Goal: Task Accomplishment & Management: Manage account settings

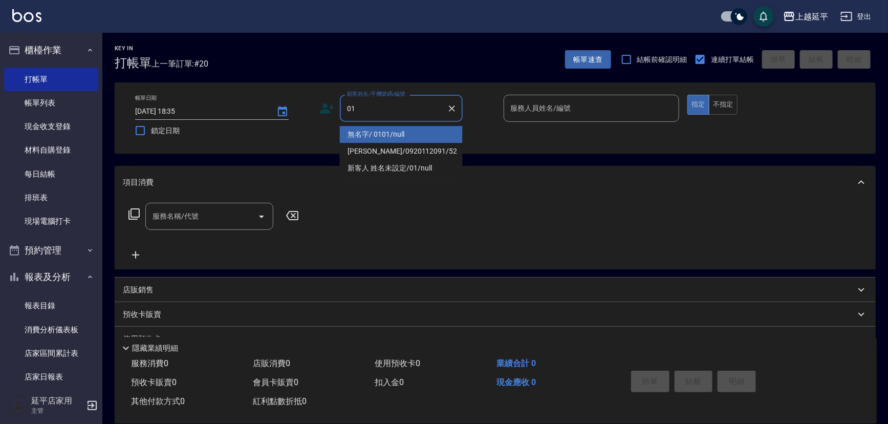
click at [414, 132] on li "無名字/ 0101/null" at bounding box center [401, 134] width 123 height 17
type input "無名字/ 0101/null"
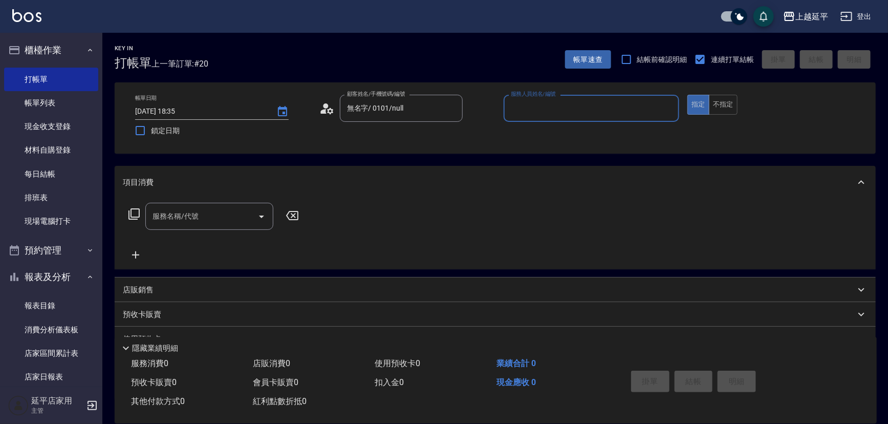
click at [554, 108] on input "服務人員姓名/編號" at bounding box center [591, 108] width 167 height 18
click at [556, 135] on div "[PERSON_NAME] -7" at bounding box center [591, 134] width 176 height 17
type input "[PERSON_NAME]-7"
click at [214, 220] on input "服務名稱/代號" at bounding box center [201, 216] width 103 height 18
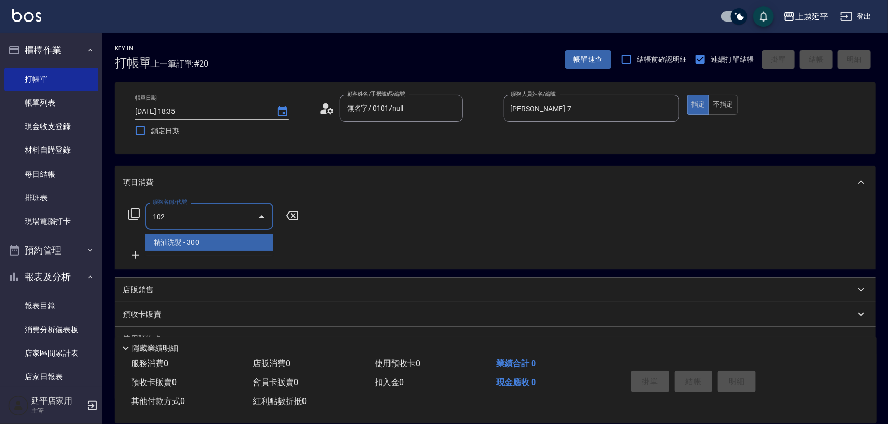
click at [212, 245] on span "精油洗髮 - 300" at bounding box center [209, 242] width 128 height 17
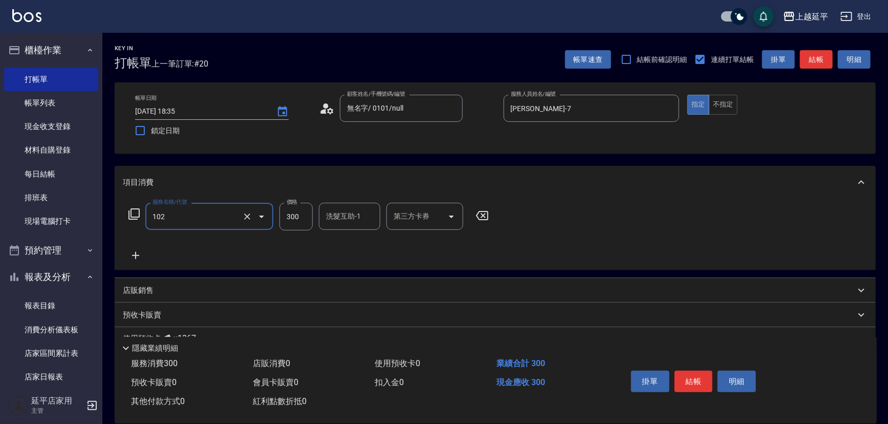
type input "精油洗髮(102)"
click at [298, 221] on input "300" at bounding box center [295, 217] width 33 height 28
type input "400"
click at [136, 254] on icon at bounding box center [135, 255] width 7 height 7
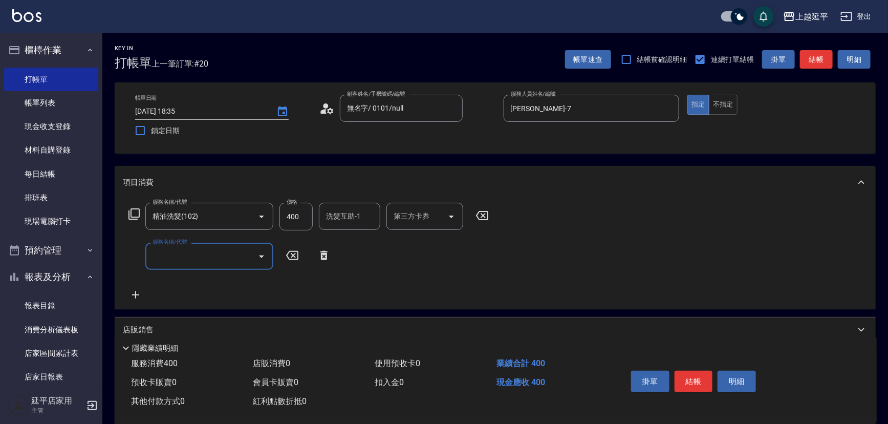
click at [234, 254] on input "服務名稱/代號" at bounding box center [201, 256] width 103 height 18
click at [228, 279] on span "B級洗+剪 - 499" at bounding box center [209, 282] width 128 height 17
type input "B級洗+剪(203)"
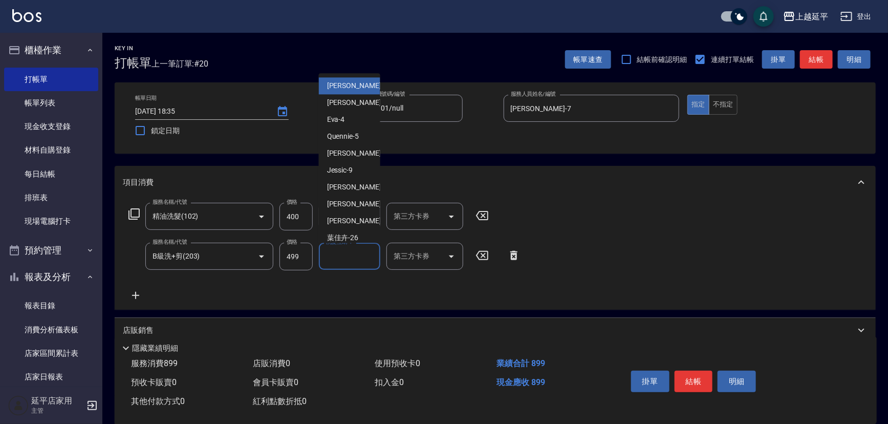
click at [353, 253] on input "洗髮互助-1" at bounding box center [349, 256] width 52 height 18
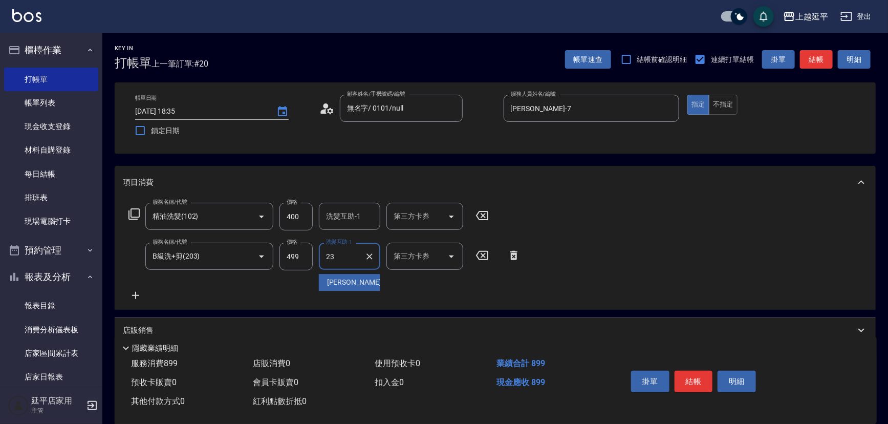
click at [353, 276] on div "恩恩 -23" at bounding box center [349, 282] width 61 height 17
type input "恩恩-23"
click at [351, 217] on input "洗髮互助-1" at bounding box center [349, 216] width 52 height 18
click at [353, 240] on div "恩恩 -23" at bounding box center [349, 242] width 61 height 17
type input "恩恩-23"
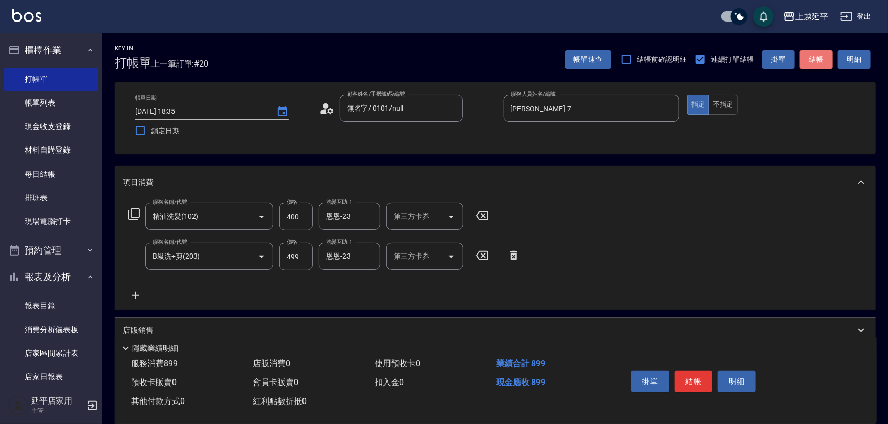
click at [824, 61] on button "結帳" at bounding box center [816, 59] width 33 height 19
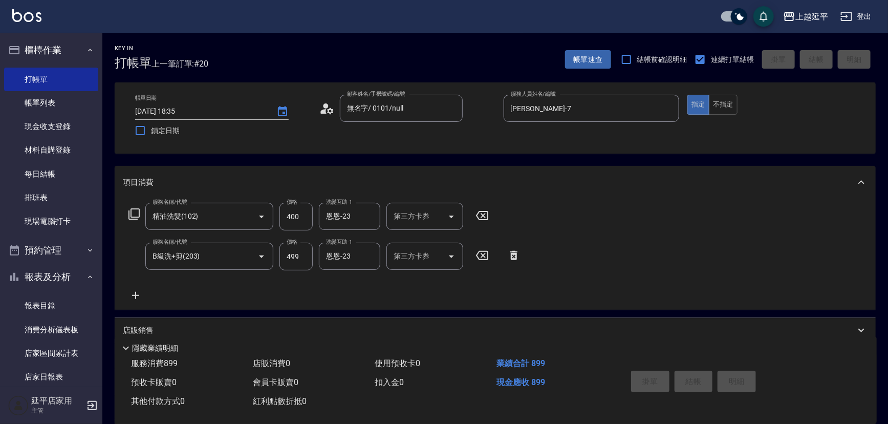
type input "[DATE] 19:33"
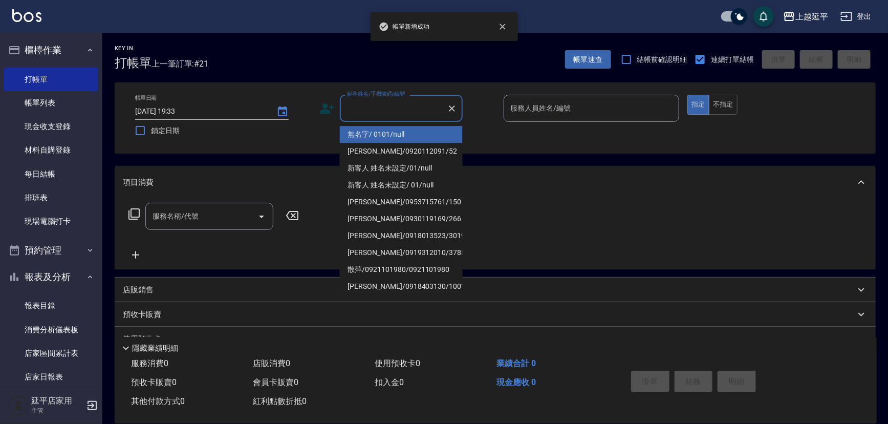
click at [414, 112] on input "顧客姓名/手機號碼/編號" at bounding box center [393, 108] width 98 height 18
click at [414, 127] on li "無名字/ 0101/null" at bounding box center [401, 134] width 123 height 17
type input "無名字/ 0101/null"
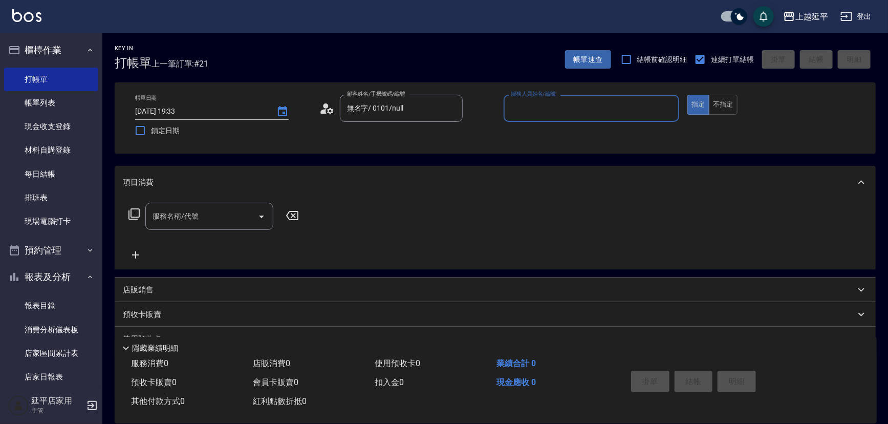
click at [546, 113] on input "服務人員姓名/編號" at bounding box center [591, 108] width 167 height 18
click at [534, 135] on div "[PERSON_NAME] -4" at bounding box center [591, 134] width 176 height 17
type input "[PERSON_NAME]-4"
click at [225, 217] on input "服務名稱/代號" at bounding box center [201, 216] width 103 height 18
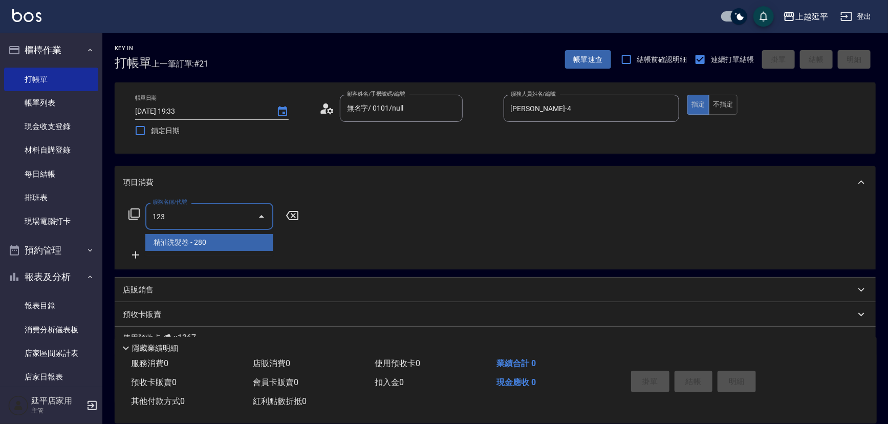
click at [212, 240] on span "精油洗髮卷 - 280" at bounding box center [209, 242] width 128 height 17
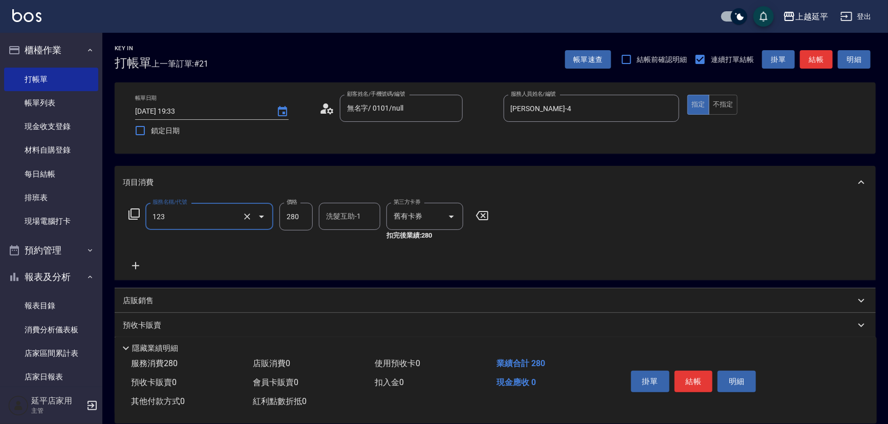
type input "精油洗髮卷(123)"
click at [139, 260] on icon at bounding box center [136, 265] width 26 height 12
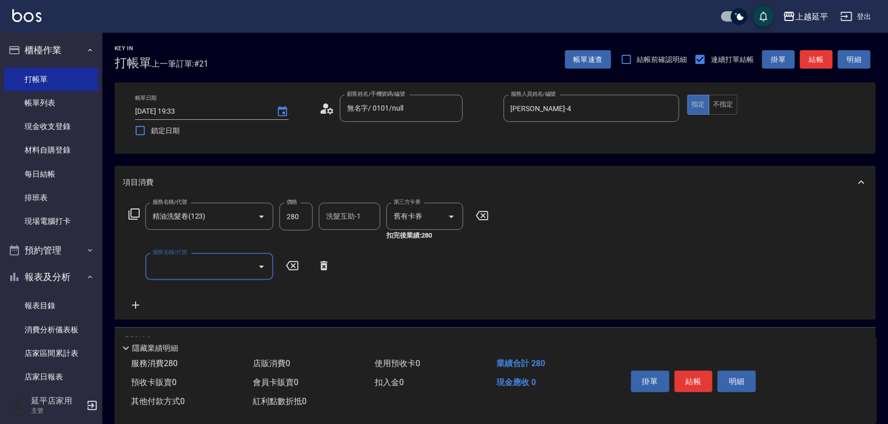
click at [184, 263] on input "服務名稱/代號" at bounding box center [201, 266] width 103 height 18
click at [195, 291] on span "B級單剪 - 399" at bounding box center [209, 292] width 128 height 17
type input "B級單剪(201)"
click at [142, 305] on icon at bounding box center [136, 305] width 26 height 12
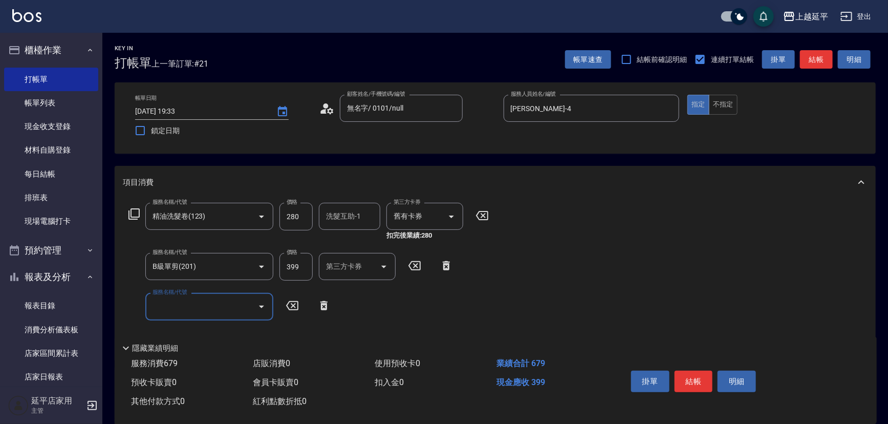
click at [198, 310] on input "服務名稱/代號" at bounding box center [201, 306] width 103 height 18
click at [204, 336] on span "B級單剪 - 399" at bounding box center [209, 332] width 128 height 17
type input "B級單剪(201)"
click at [501, 273] on div "服務名稱/代號 精油洗髮卷(123) 服務名稱/代號 價格 280 價格 洗髮互助-1 洗髮互助-1 第三方卡券 舊有卡券 第三方卡券 扣完後業績: 280 …" at bounding box center [495, 279] width 761 height 161
click at [823, 61] on button "結帳" at bounding box center [816, 59] width 33 height 19
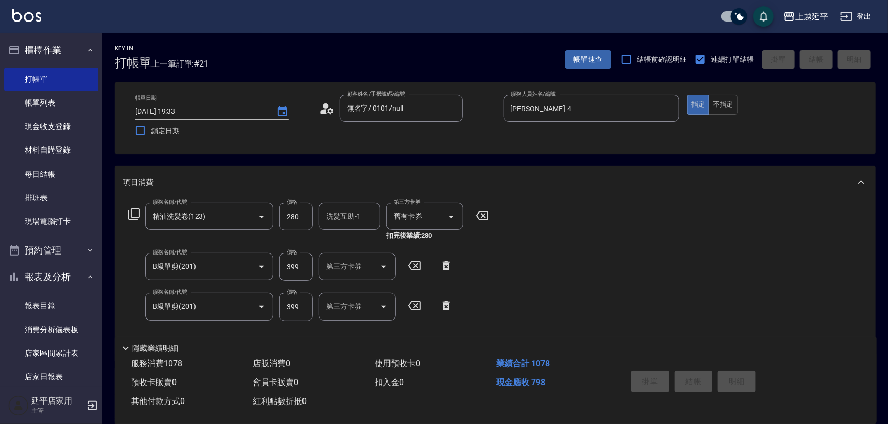
type input "[DATE] 19:34"
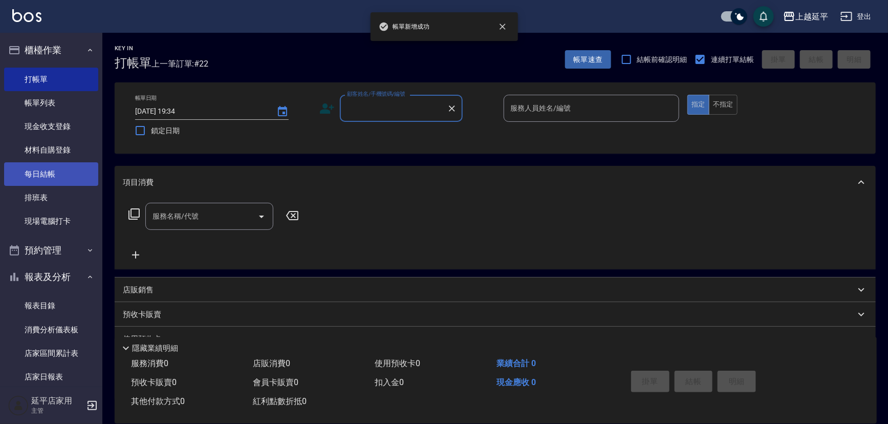
click at [43, 169] on link "每日結帳" at bounding box center [51, 174] width 94 height 24
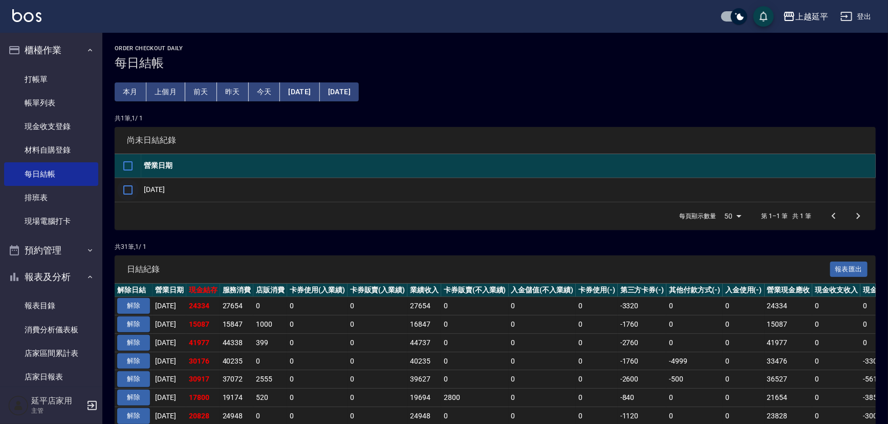
click at [122, 185] on input "checkbox" at bounding box center [127, 189] width 21 height 21
checkbox input "true"
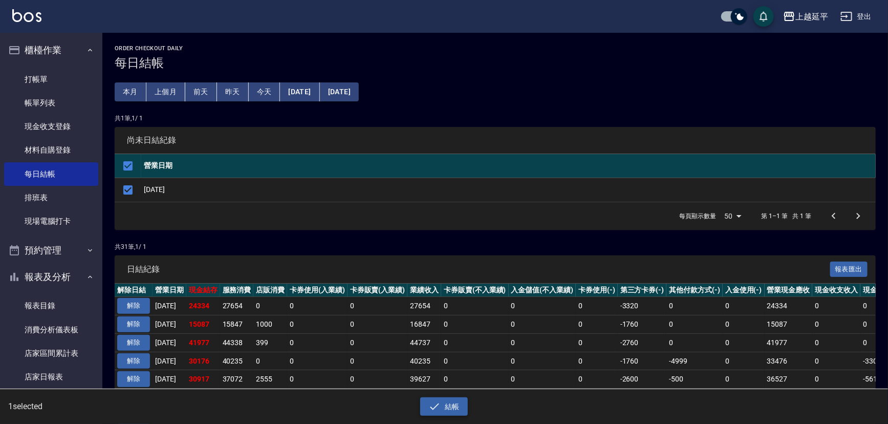
click at [432, 400] on icon "button" at bounding box center [434, 406] width 12 height 12
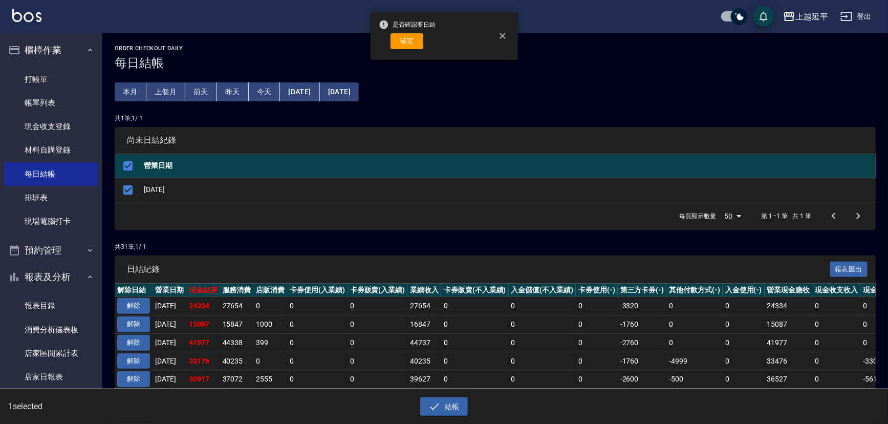
click at [401, 54] on div "是否確認要日結 確定" at bounding box center [407, 35] width 57 height 41
click at [404, 42] on button "確定" at bounding box center [406, 41] width 33 height 16
checkbox input "false"
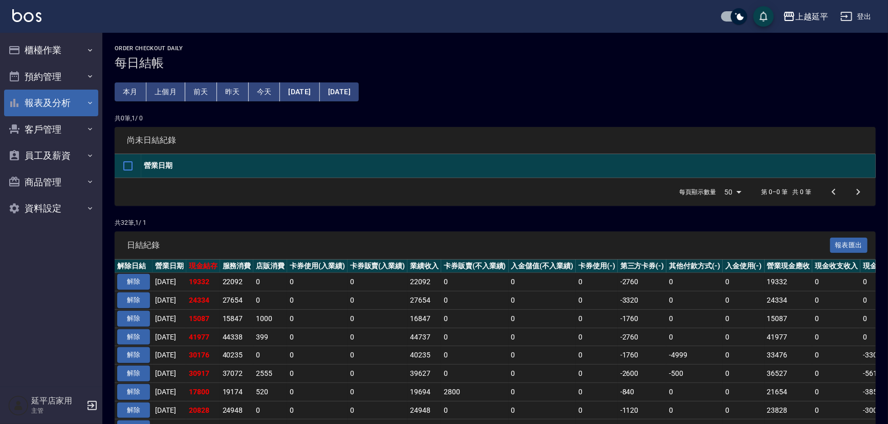
click at [83, 102] on button "報表及分析" at bounding box center [51, 103] width 94 height 27
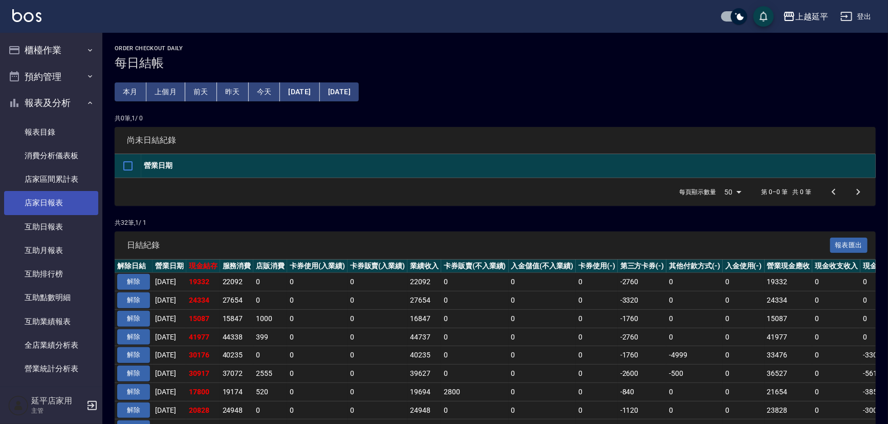
click at [67, 204] on link "店家日報表" at bounding box center [51, 203] width 94 height 24
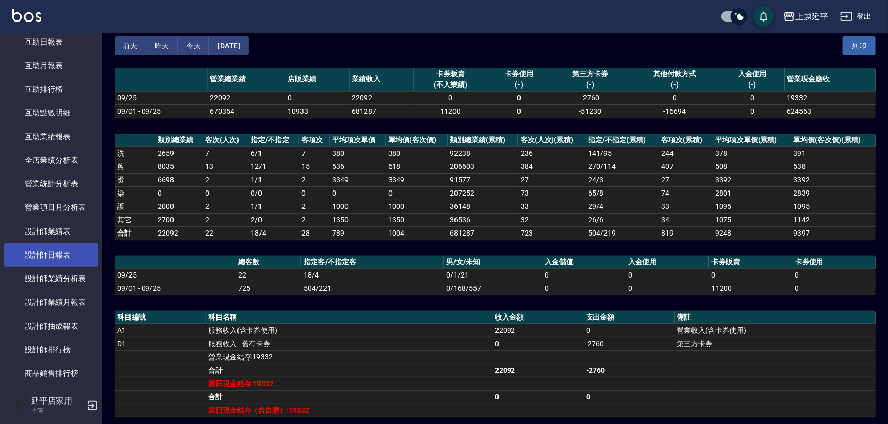
scroll to position [186, 0]
click at [55, 255] on link "設計師日報表" at bounding box center [51, 254] width 94 height 24
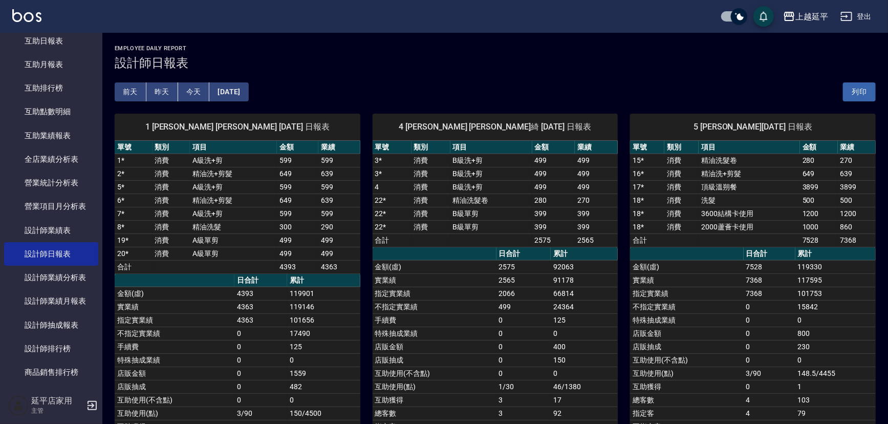
click at [394, 291] on td "指定實業績" at bounding box center [434, 293] width 124 height 13
click at [410, 288] on td "指定實業績" at bounding box center [434, 293] width 124 height 13
drag, startPoint x: 494, startPoint y: 348, endPoint x: 488, endPoint y: 341, distance: 9.4
click at [488, 341] on td "店販金額" at bounding box center [434, 346] width 124 height 13
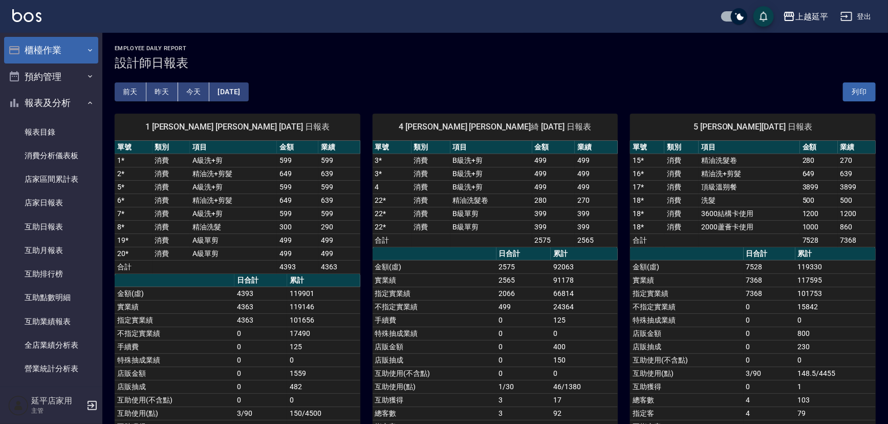
click at [62, 52] on button "櫃檯作業" at bounding box center [51, 50] width 94 height 27
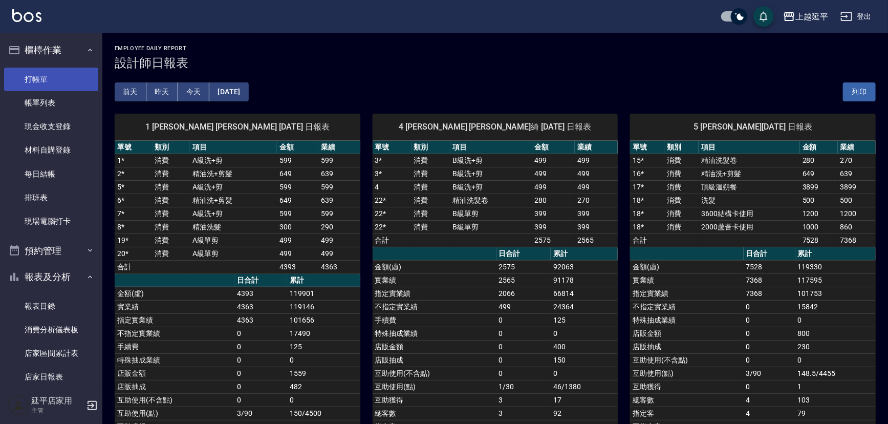
click at [60, 76] on link "打帳單" at bounding box center [51, 80] width 94 height 24
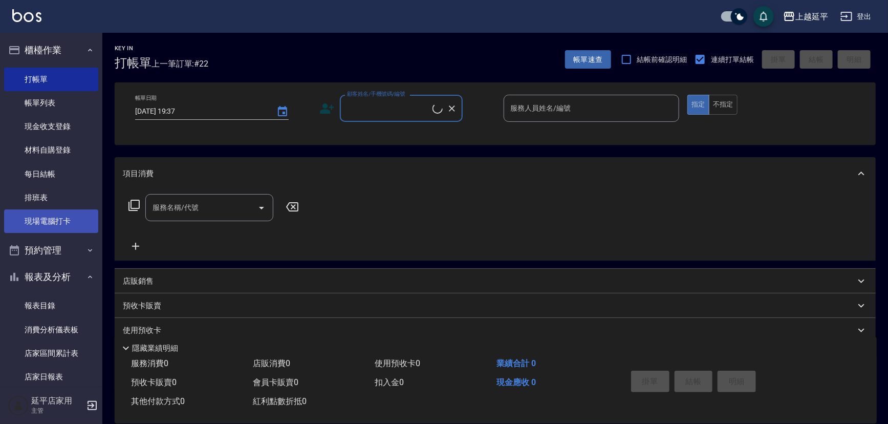
click at [59, 220] on link "現場電腦打卡" at bounding box center [51, 221] width 94 height 24
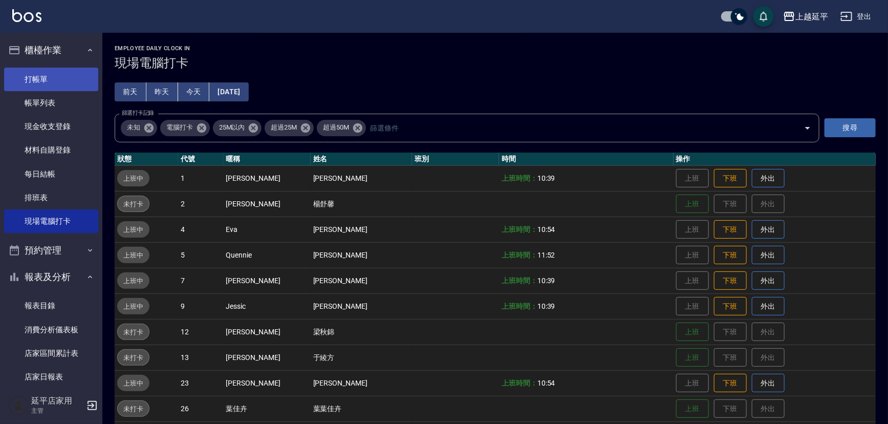
click at [51, 81] on link "打帳單" at bounding box center [51, 80] width 94 height 24
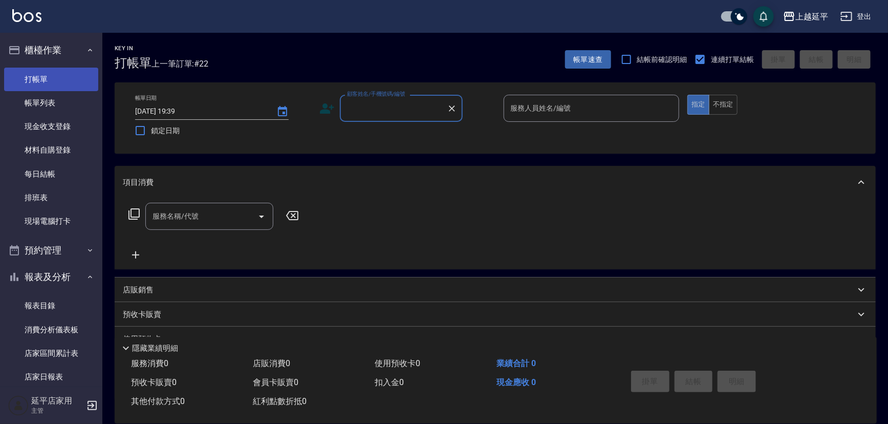
click at [52, 86] on link "打帳單" at bounding box center [51, 80] width 94 height 24
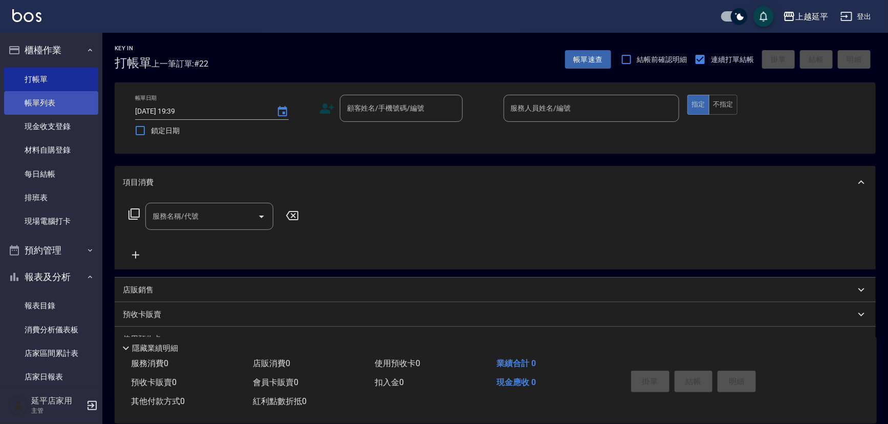
click at [45, 102] on link "帳單列表" at bounding box center [51, 103] width 94 height 24
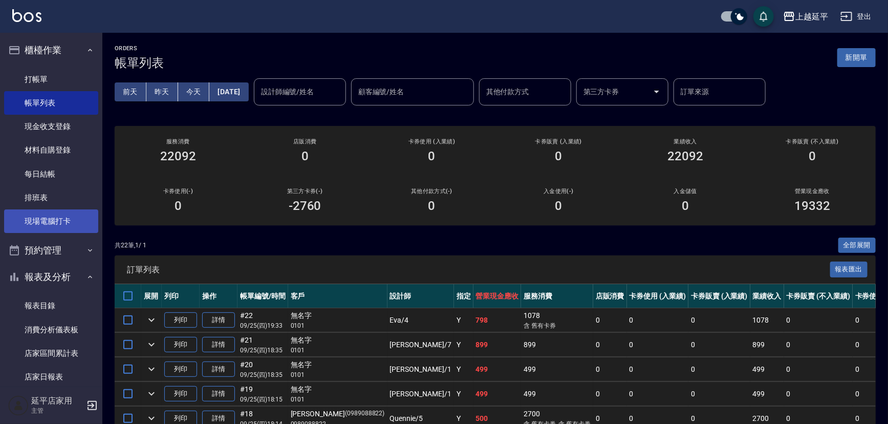
click at [37, 218] on link "現場電腦打卡" at bounding box center [51, 221] width 94 height 24
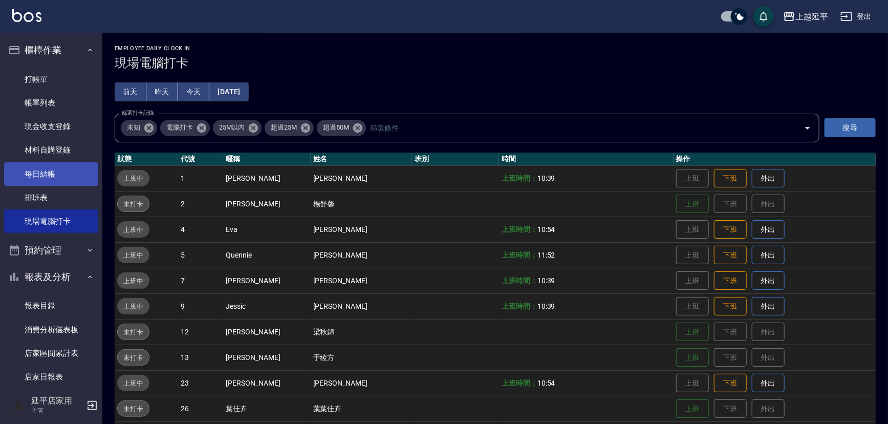
click at [41, 177] on link "每日結帳" at bounding box center [51, 174] width 94 height 24
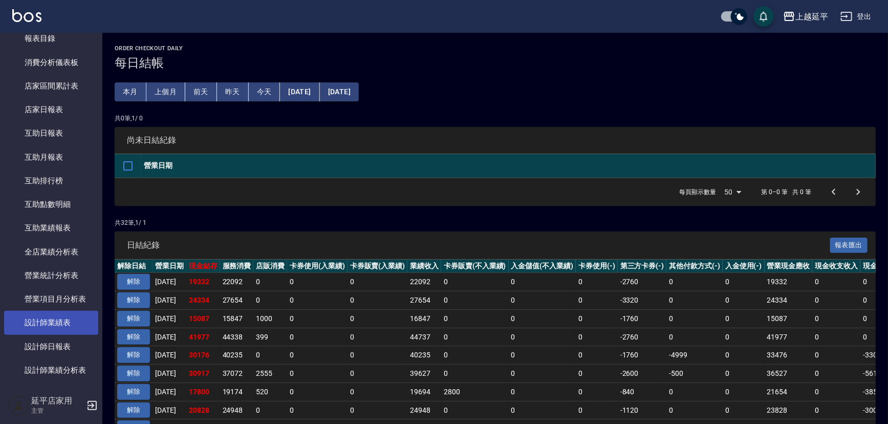
scroll to position [325, 0]
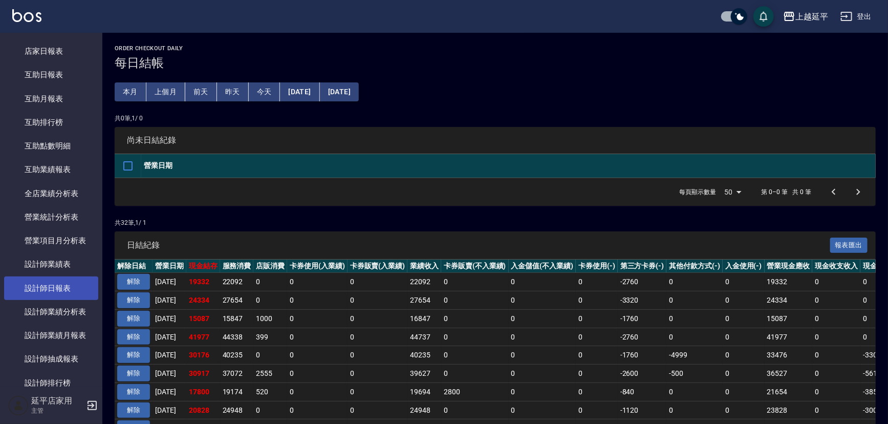
click at [72, 288] on link "設計師日報表" at bounding box center [51, 288] width 94 height 24
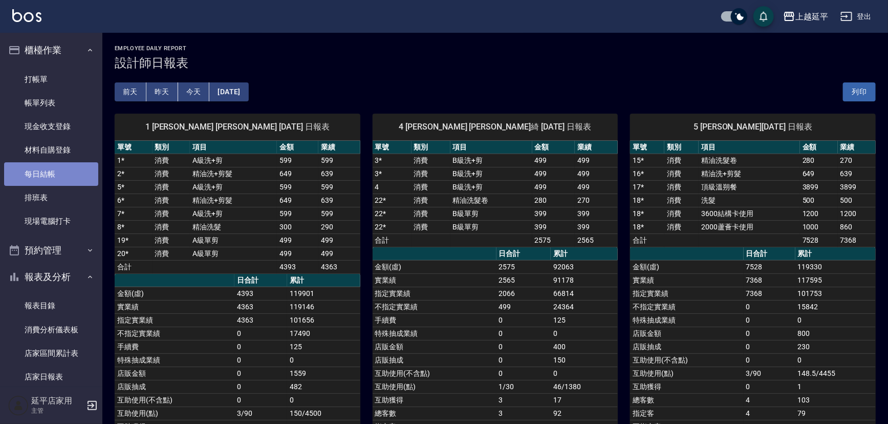
click at [59, 169] on link "每日結帳" at bounding box center [51, 174] width 94 height 24
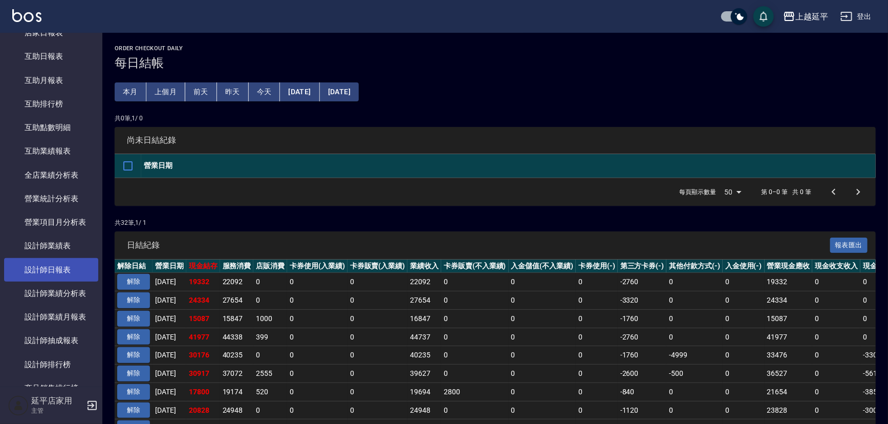
scroll to position [372, 0]
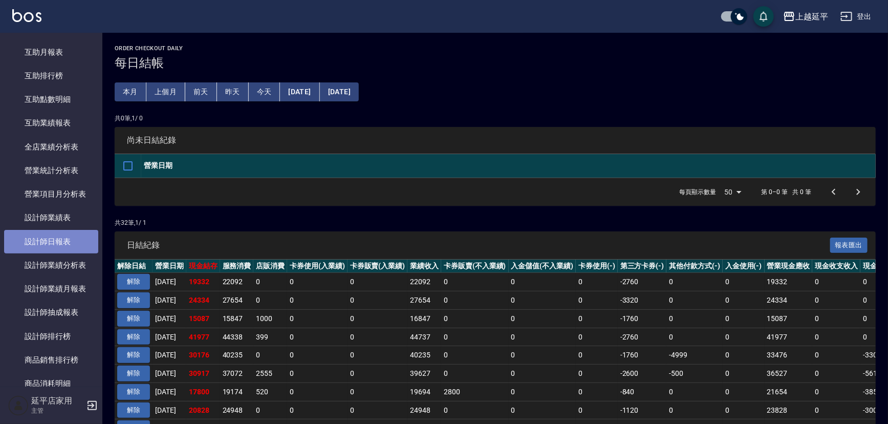
click at [79, 236] on link "設計師日報表" at bounding box center [51, 242] width 94 height 24
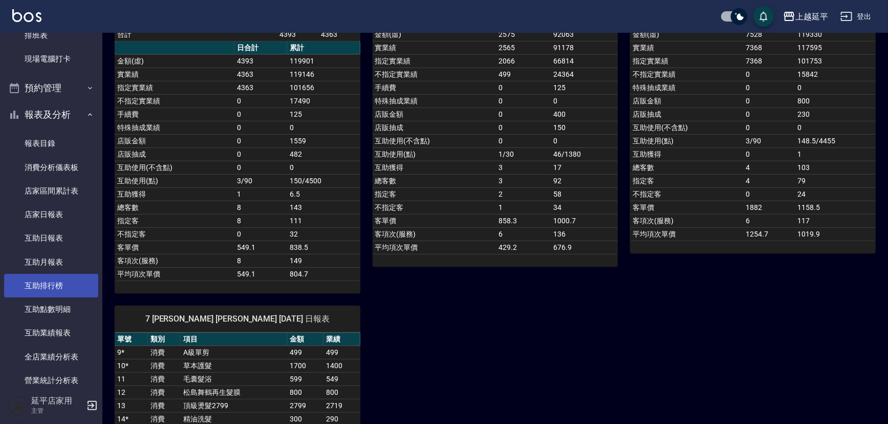
scroll to position [186, 0]
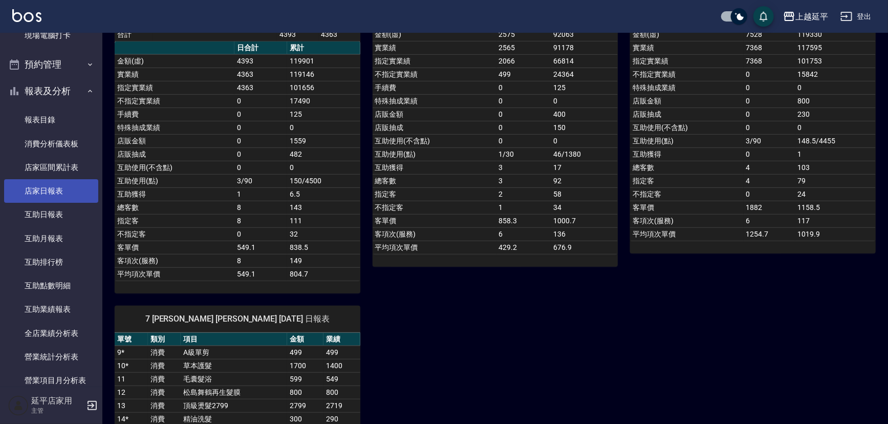
click at [65, 190] on link "店家日報表" at bounding box center [51, 191] width 94 height 24
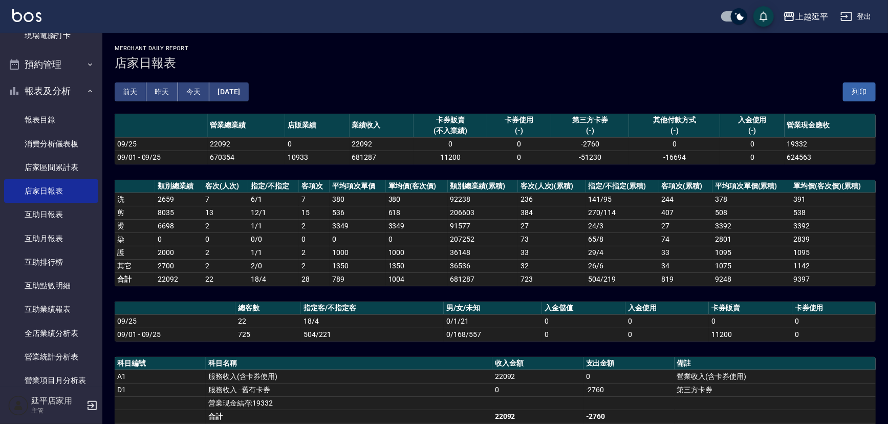
click at [318, 297] on div "上越延平 2025-09-25 店家日報表 列印時間： 2025-09-25-19:44 Merchant Daily Report 店家日報表 前天 昨天 …" at bounding box center [494, 335] width 785 height 604
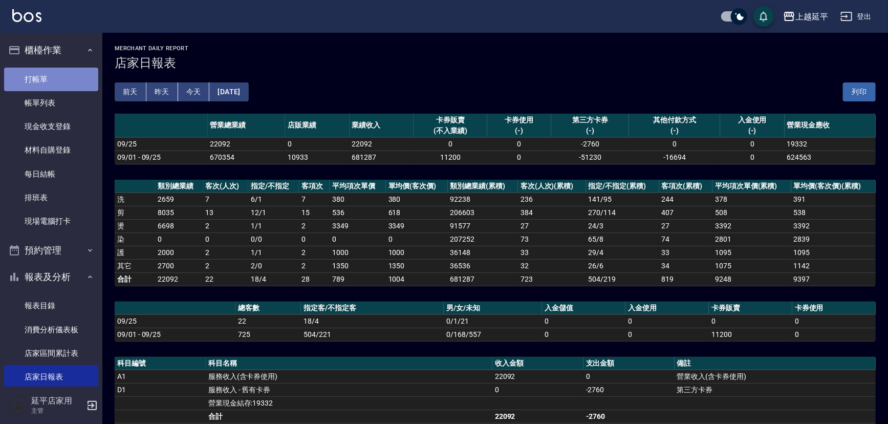
click at [66, 73] on link "打帳單" at bounding box center [51, 80] width 94 height 24
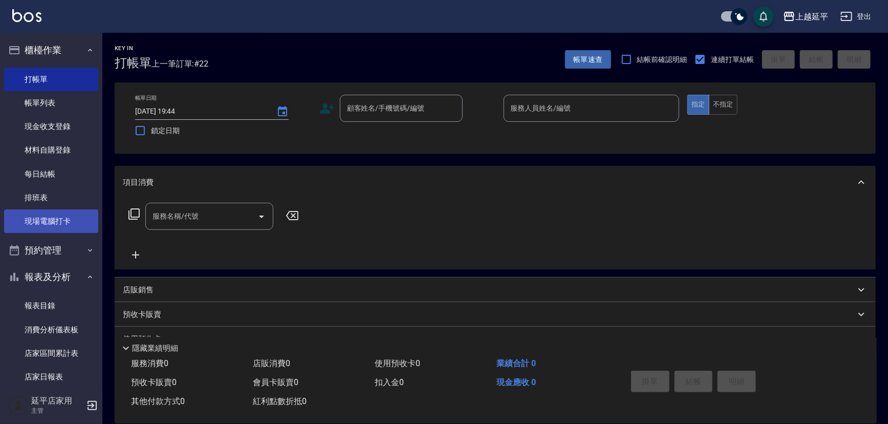
click at [46, 215] on link "現場電腦打卡" at bounding box center [51, 221] width 94 height 24
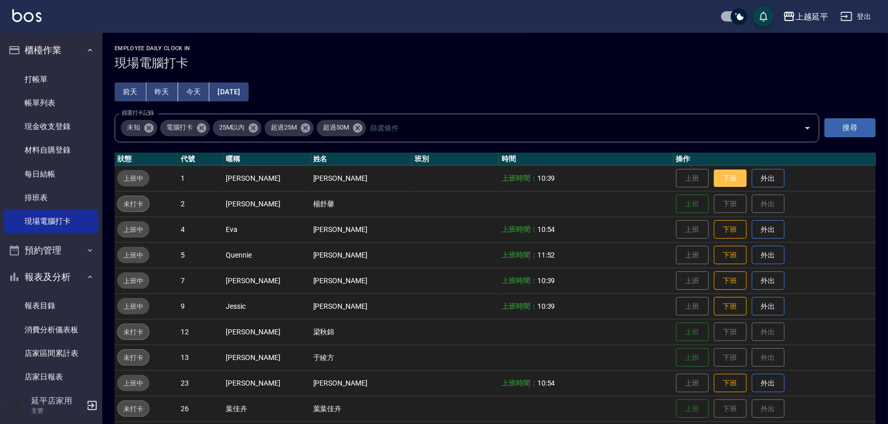
click at [720, 184] on button "下班" at bounding box center [730, 178] width 33 height 18
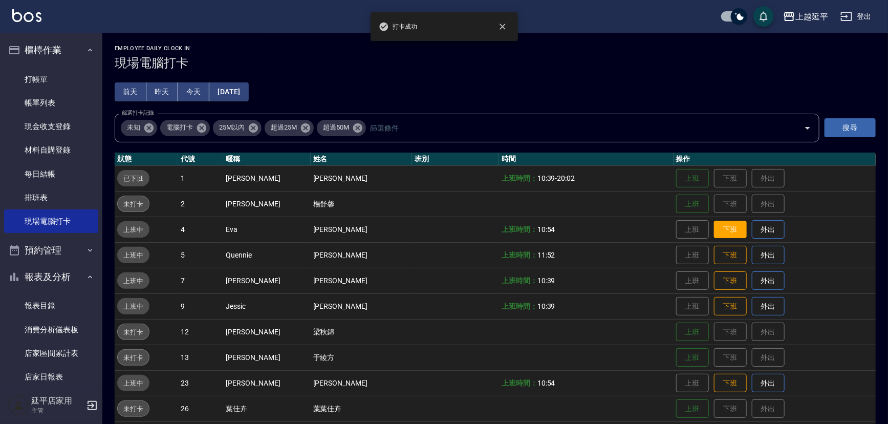
click at [727, 228] on button "下班" at bounding box center [730, 230] width 33 height 18
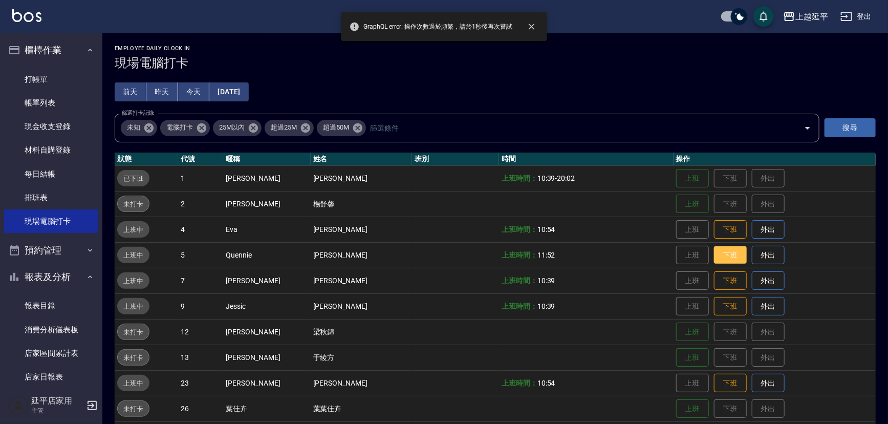
click at [720, 254] on button "下班" at bounding box center [730, 255] width 33 height 18
click at [721, 281] on button "下班" at bounding box center [730, 281] width 33 height 18
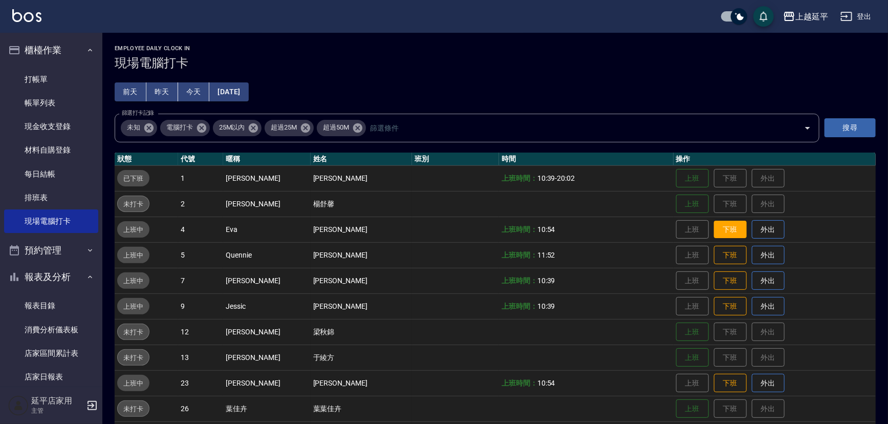
click at [728, 221] on button "下班" at bounding box center [730, 230] width 33 height 18
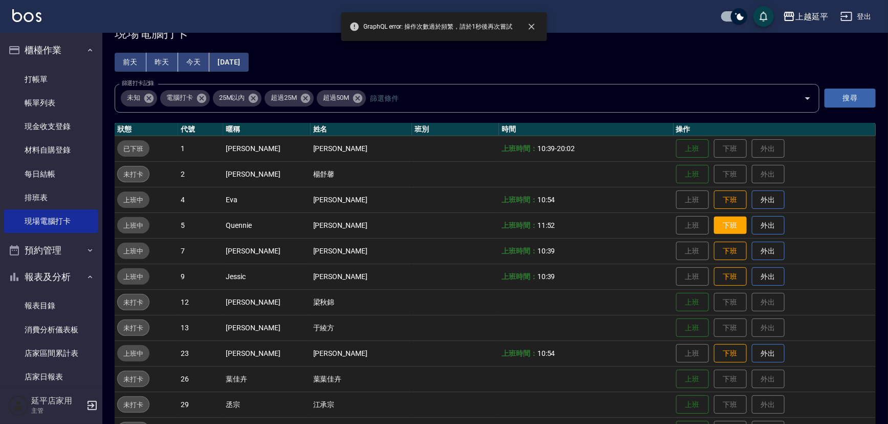
scroll to position [46, 0]
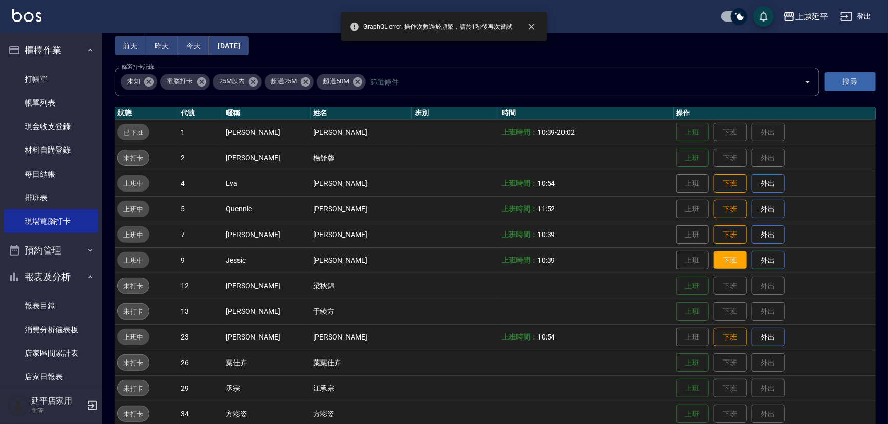
click at [721, 253] on button "下班" at bounding box center [730, 260] width 33 height 18
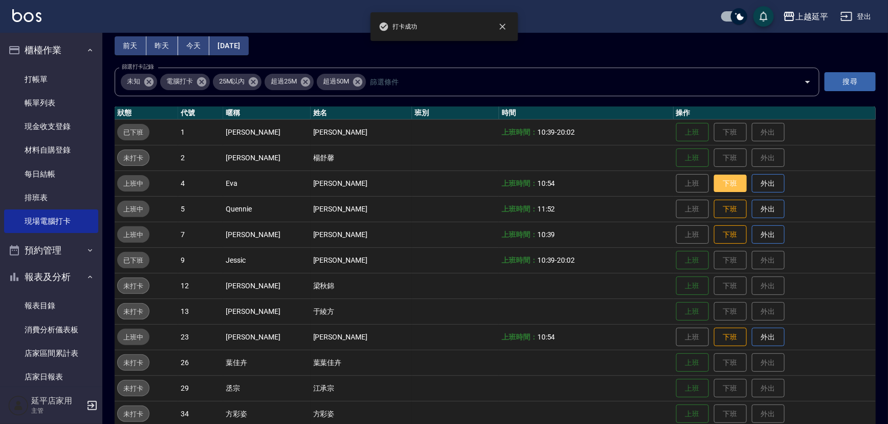
click at [719, 181] on button "下班" at bounding box center [730, 183] width 33 height 18
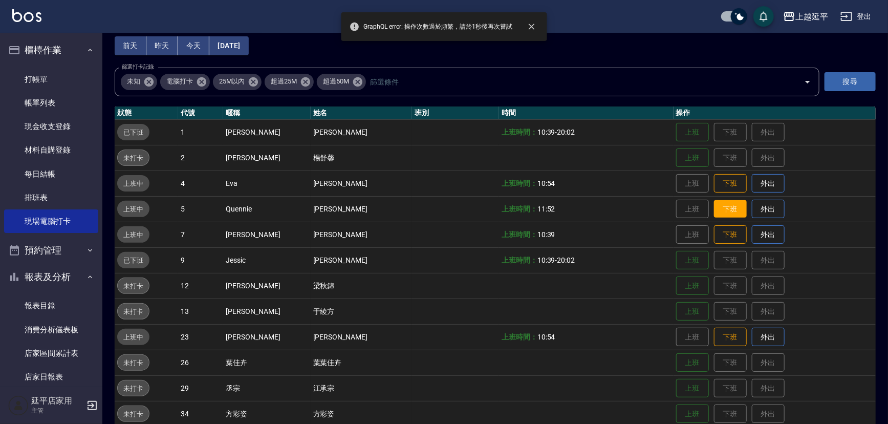
click at [718, 207] on button "下班" at bounding box center [730, 209] width 33 height 18
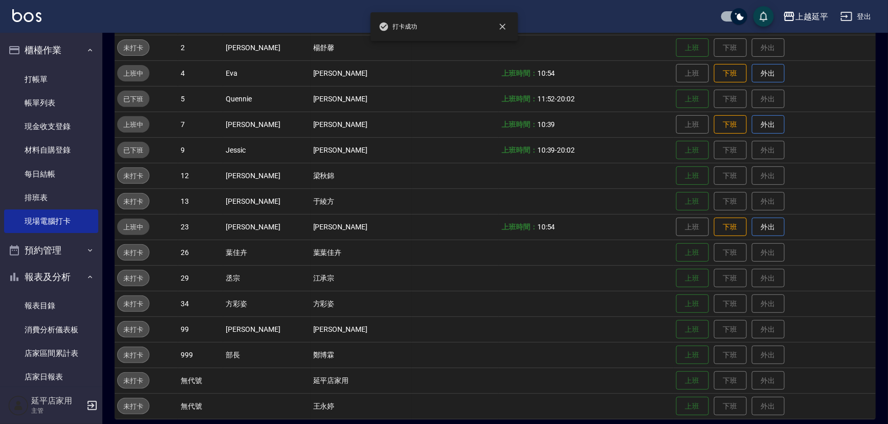
scroll to position [163, 0]
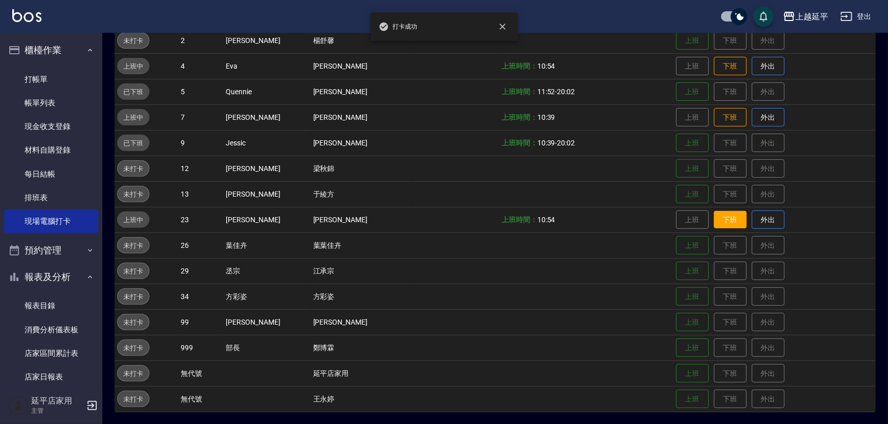
click at [727, 221] on button "下班" at bounding box center [730, 220] width 33 height 18
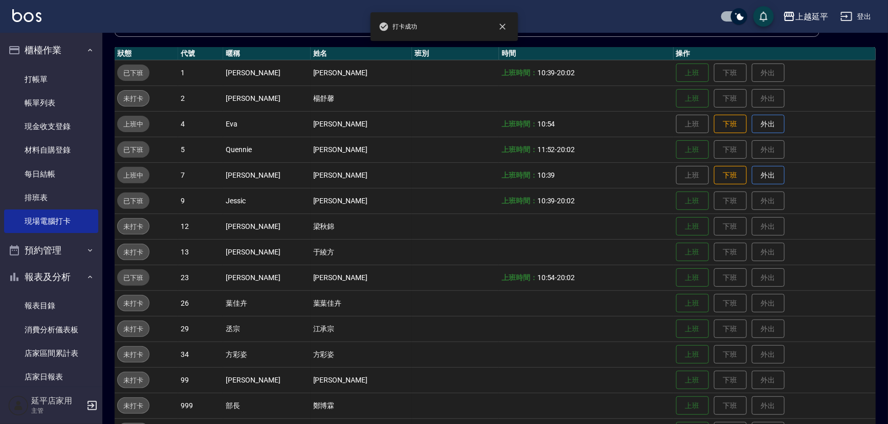
scroll to position [24, 0]
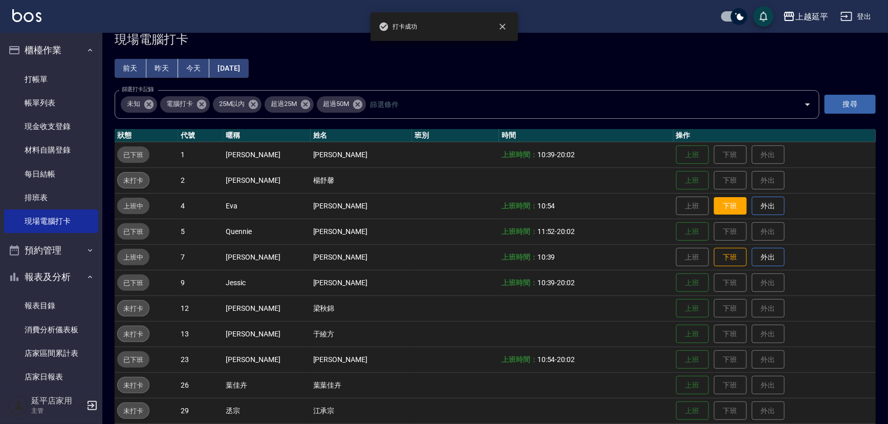
click at [720, 204] on button "下班" at bounding box center [730, 206] width 33 height 18
click at [722, 252] on button "下班" at bounding box center [730, 257] width 33 height 18
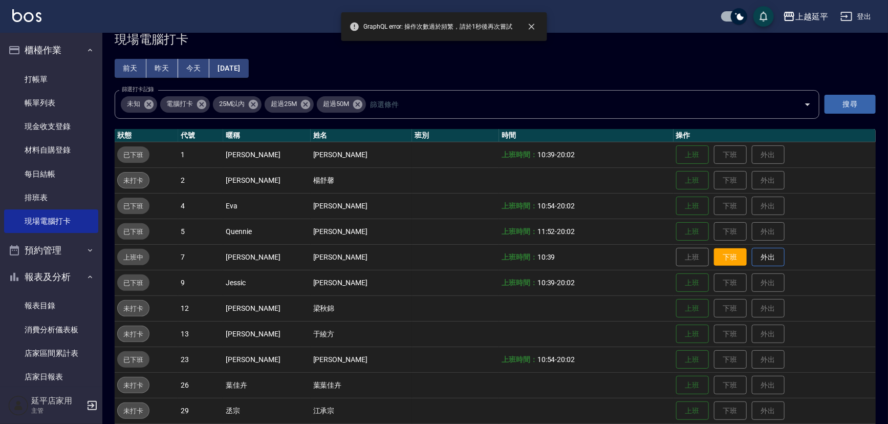
click at [727, 256] on button "下班" at bounding box center [730, 257] width 33 height 18
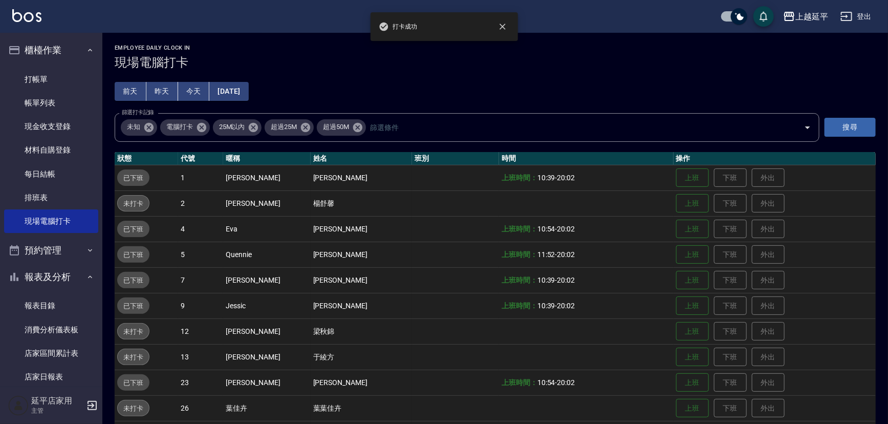
scroll to position [0, 0]
